Goal: Submit feedback/report problem

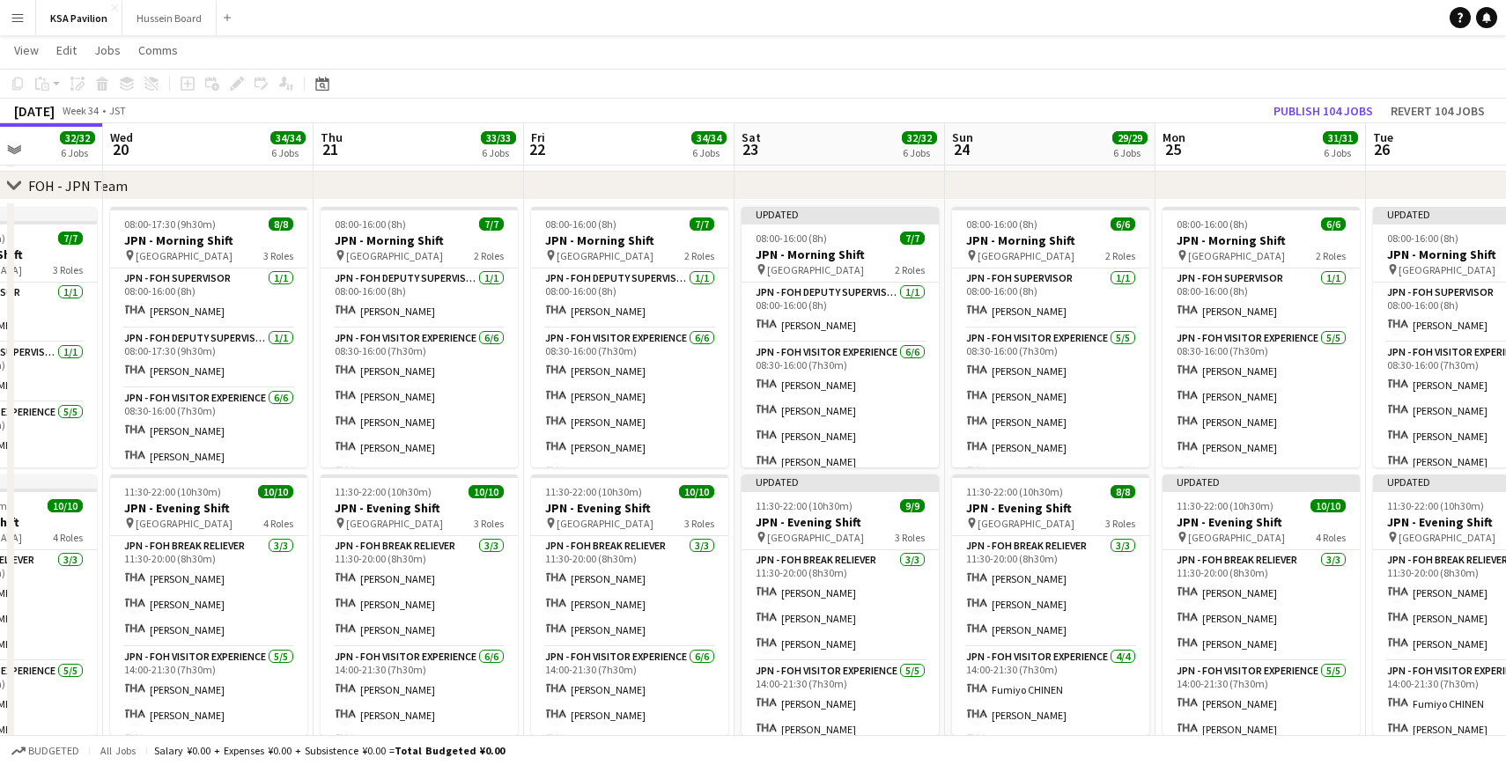
scroll to position [1, 0]
